Goal: Transaction & Acquisition: Purchase product/service

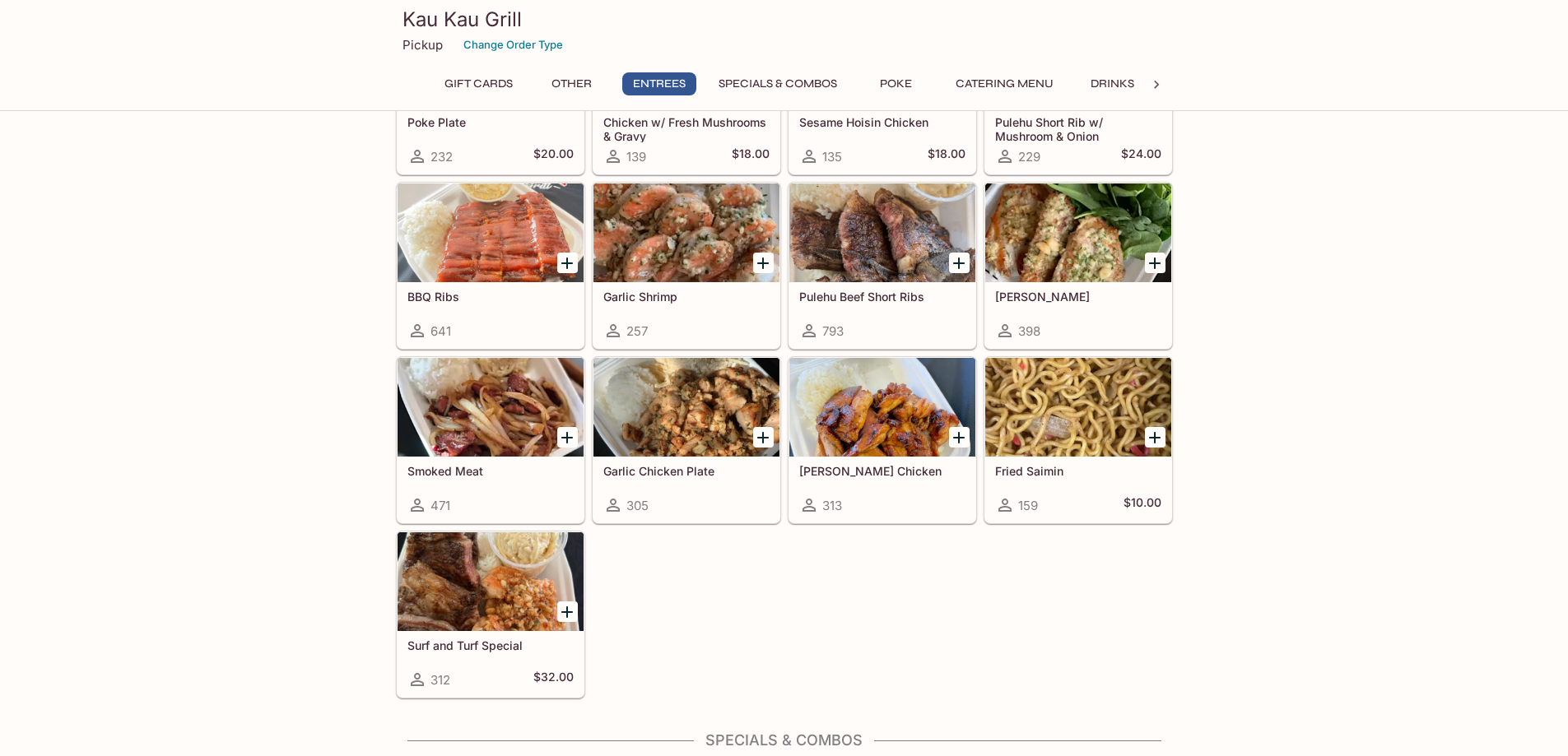
scroll to position [1070, 0]
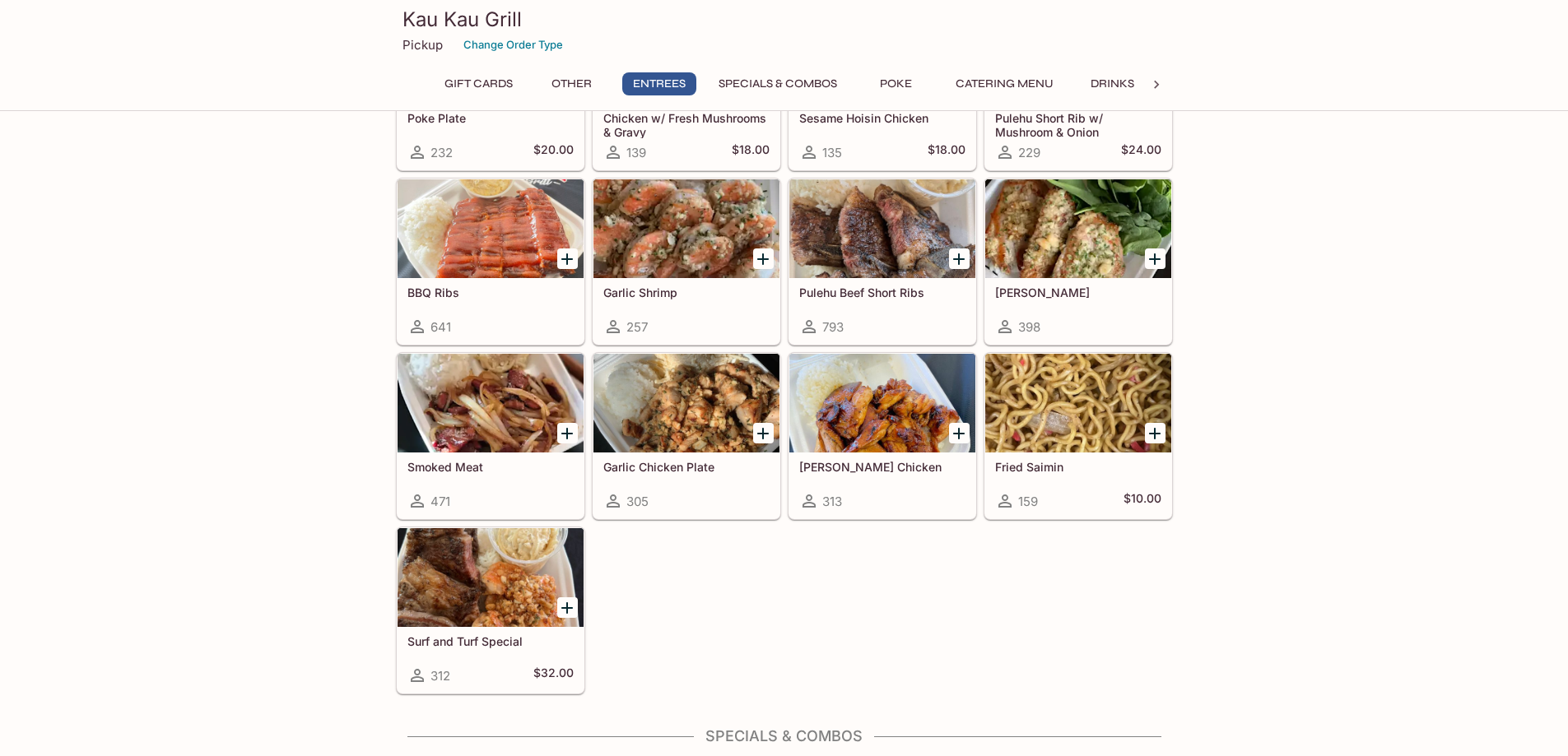
click at [493, 607] on div at bounding box center [491, 577] width 186 height 99
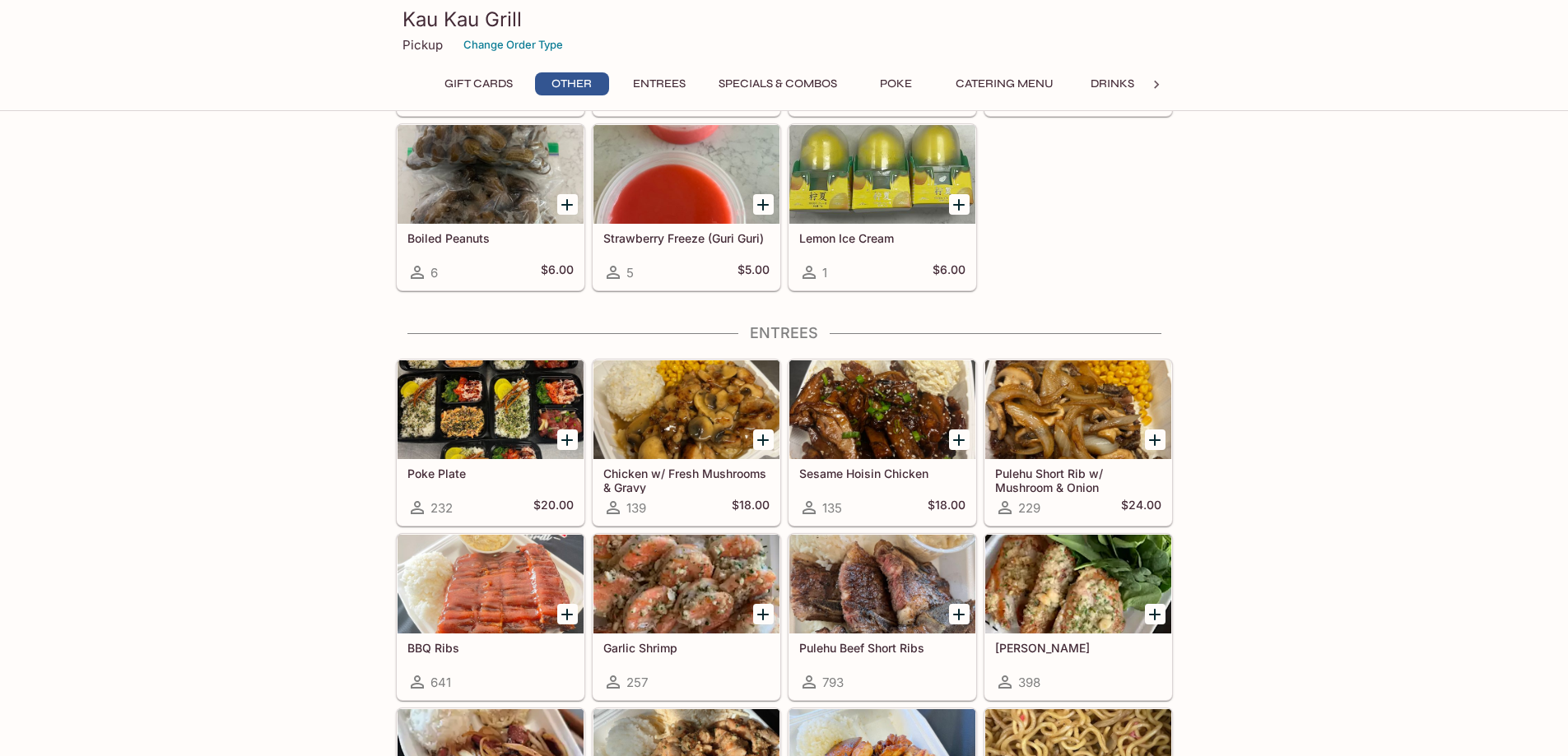
scroll to position [760, 0]
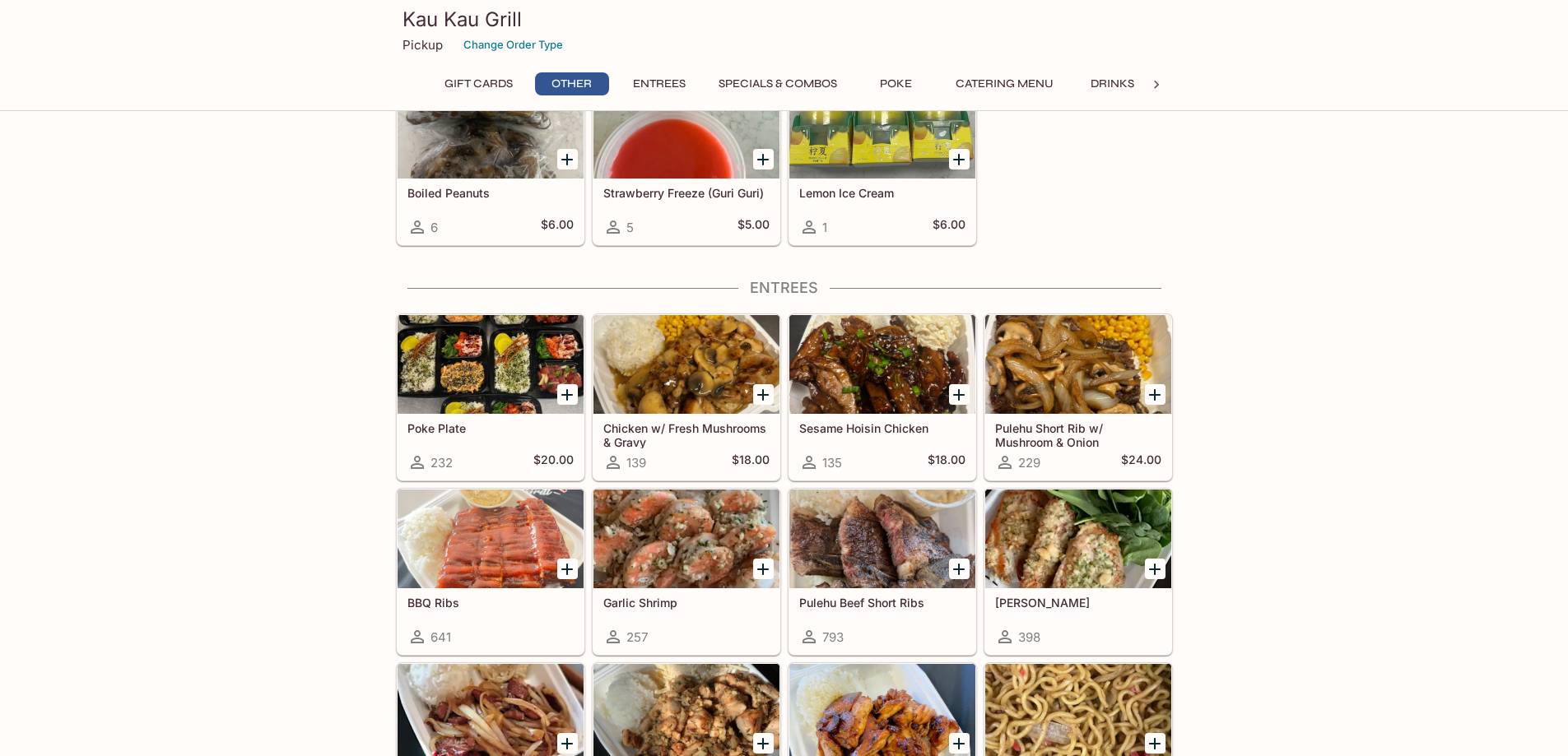
click at [939, 563] on div at bounding box center [882, 538] width 186 height 99
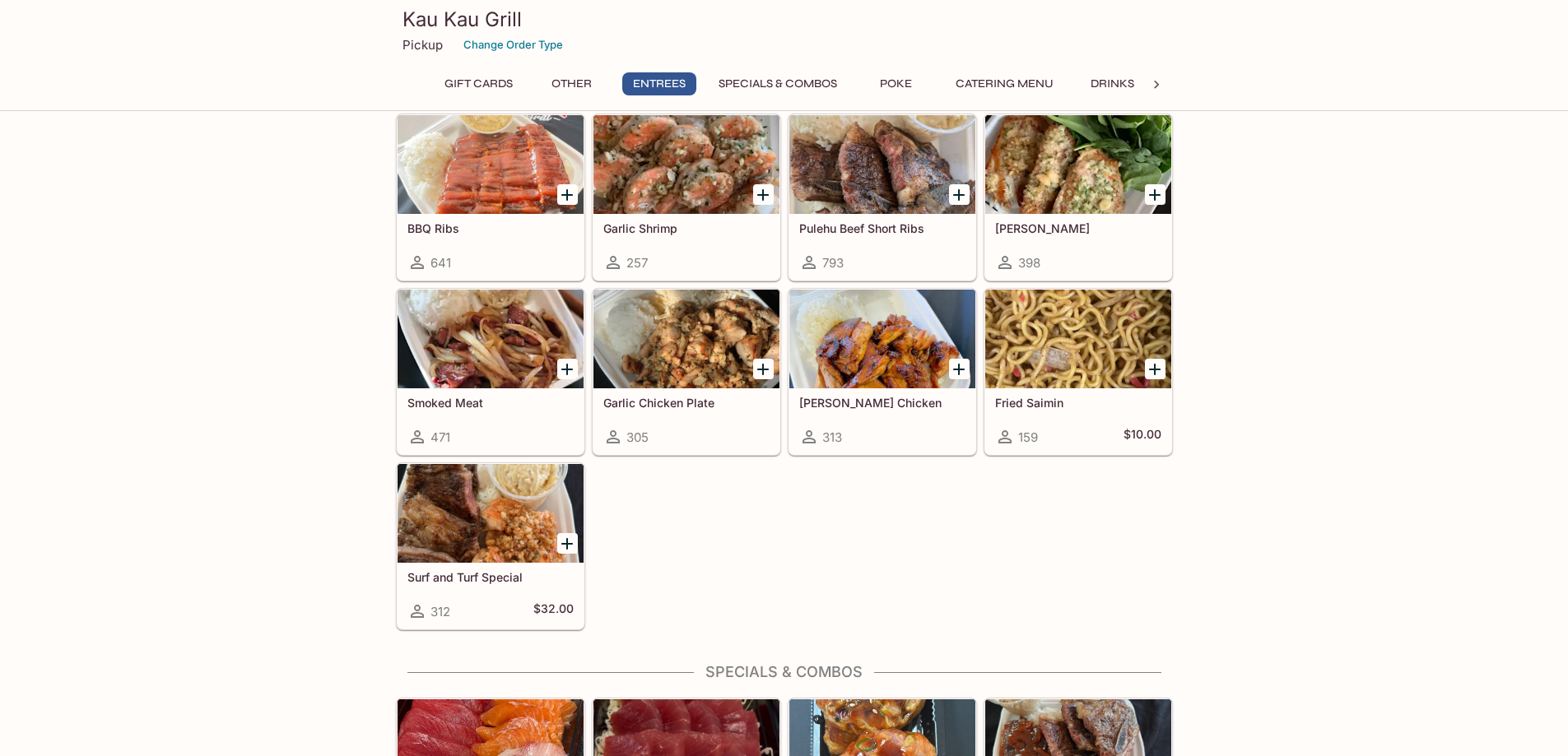
scroll to position [1335, 0]
